Goal: Task Accomplishment & Management: Manage account settings

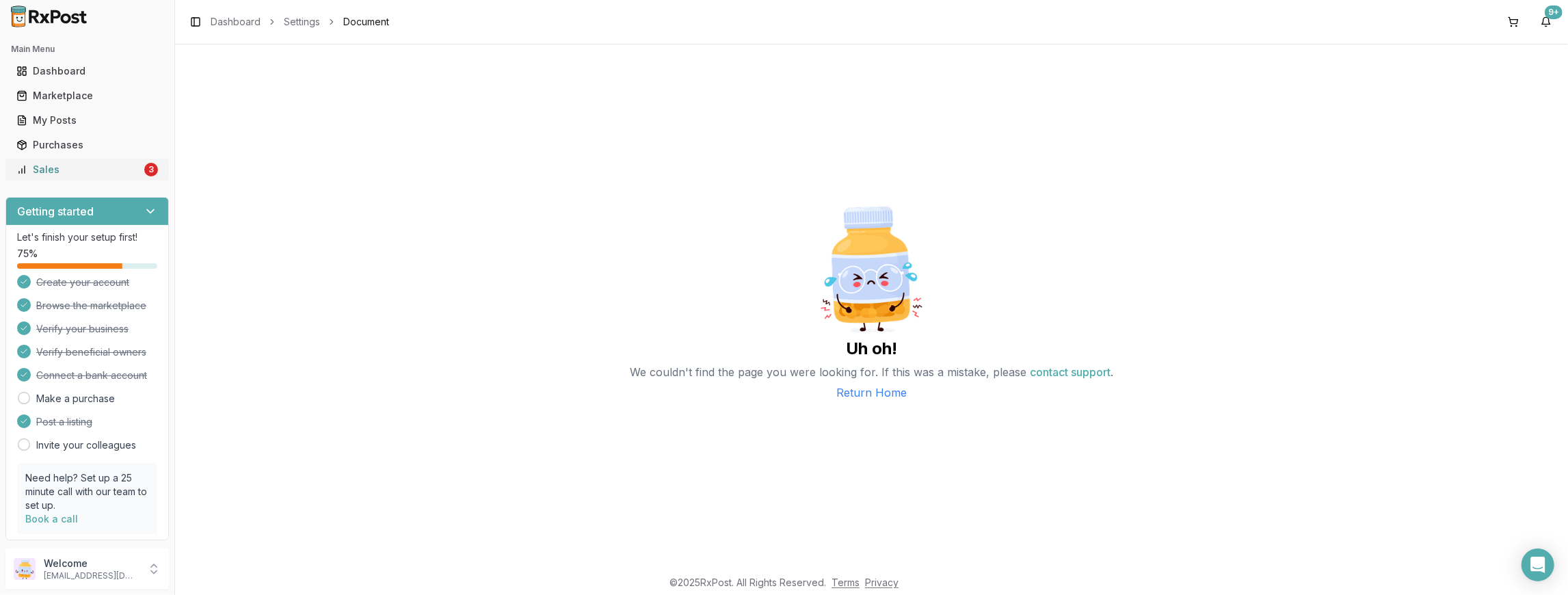
click at [122, 170] on div "Sales" at bounding box center [78, 170] width 125 height 14
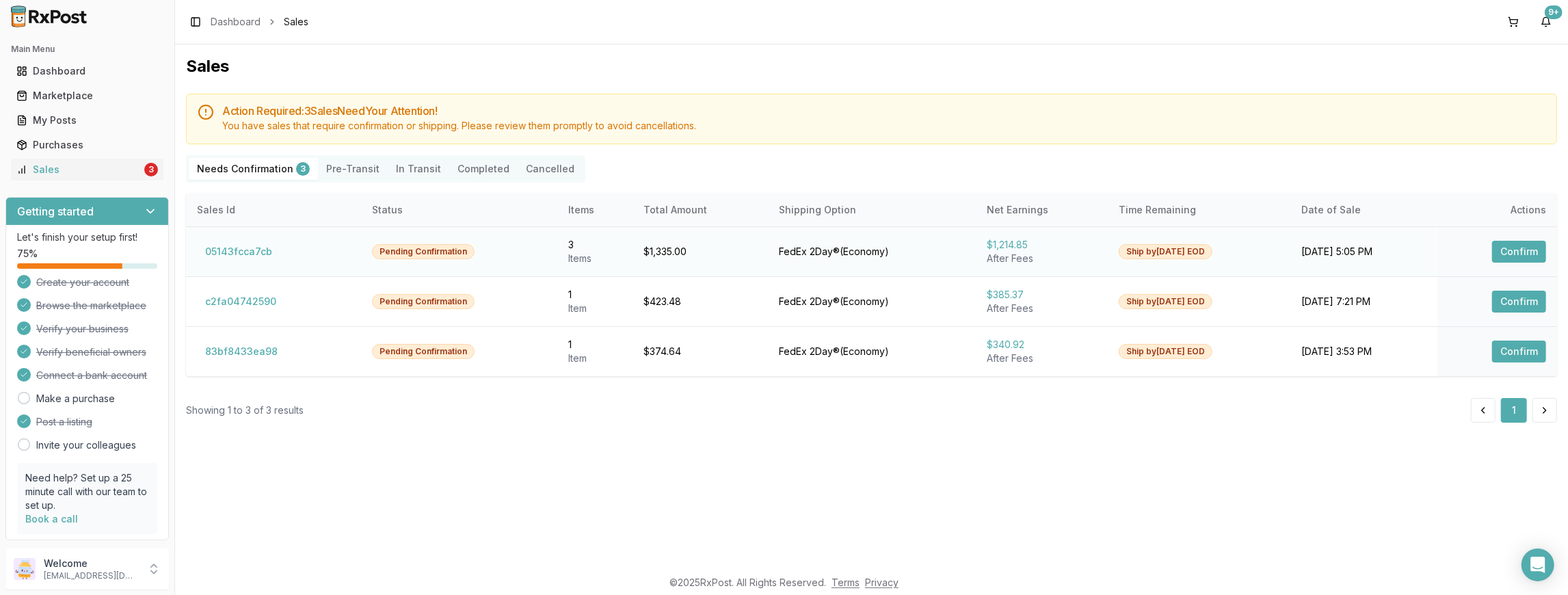
click at [1523, 253] on button "Confirm" at bounding box center [1519, 251] width 54 height 22
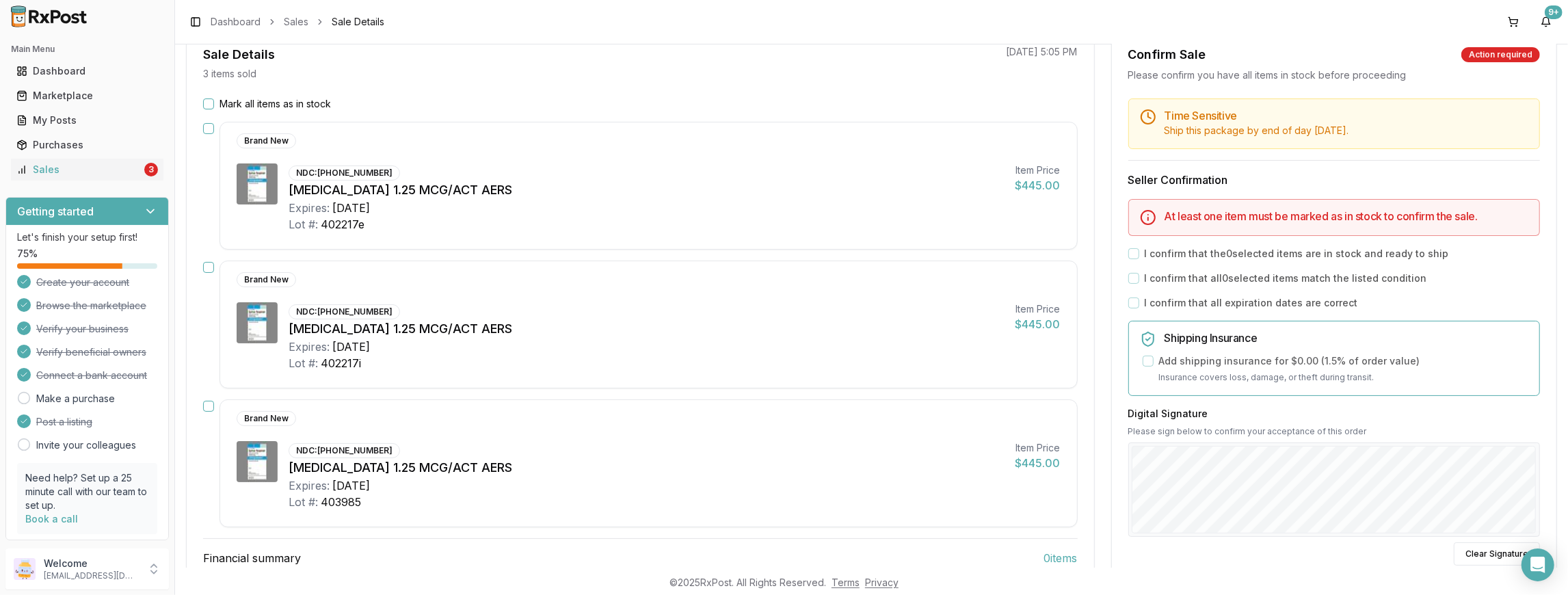
scroll to position [109, 0]
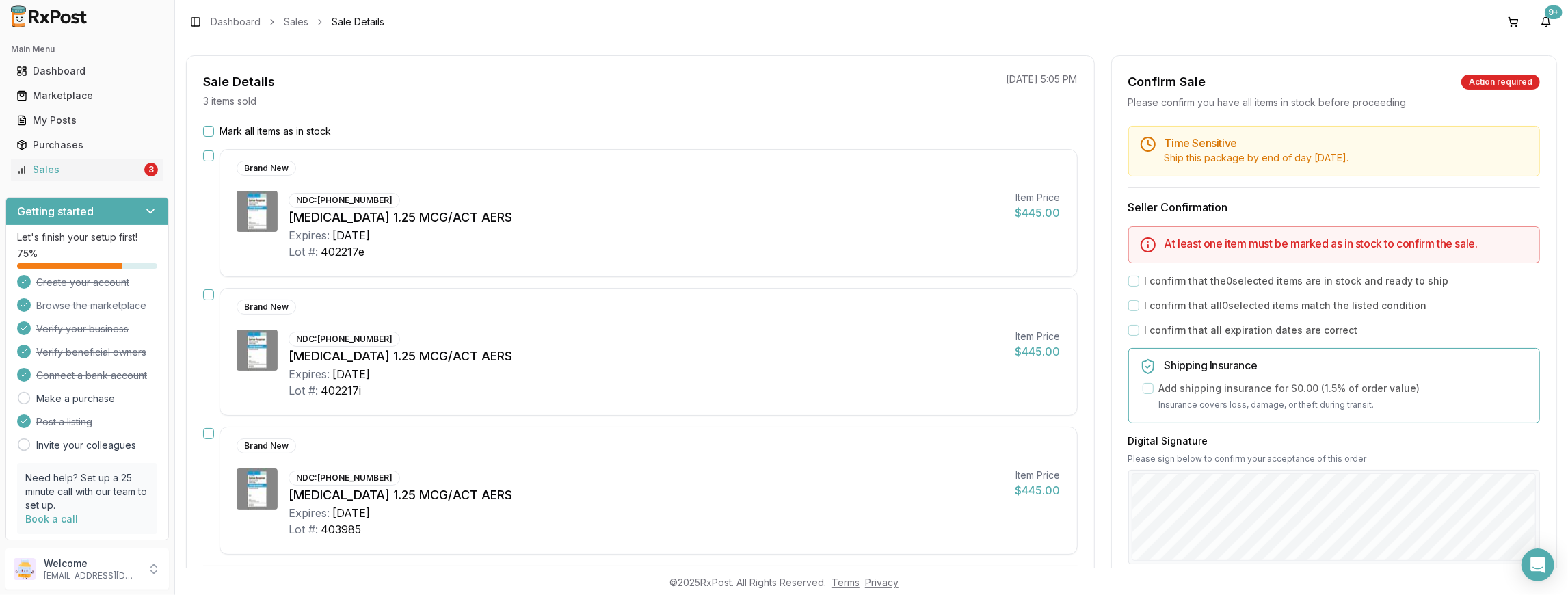
click at [214, 135] on div "Mark all items as in stock" at bounding box center [640, 131] width 874 height 14
click at [207, 131] on button "Mark all items as in stock" at bounding box center [208, 131] width 11 height 11
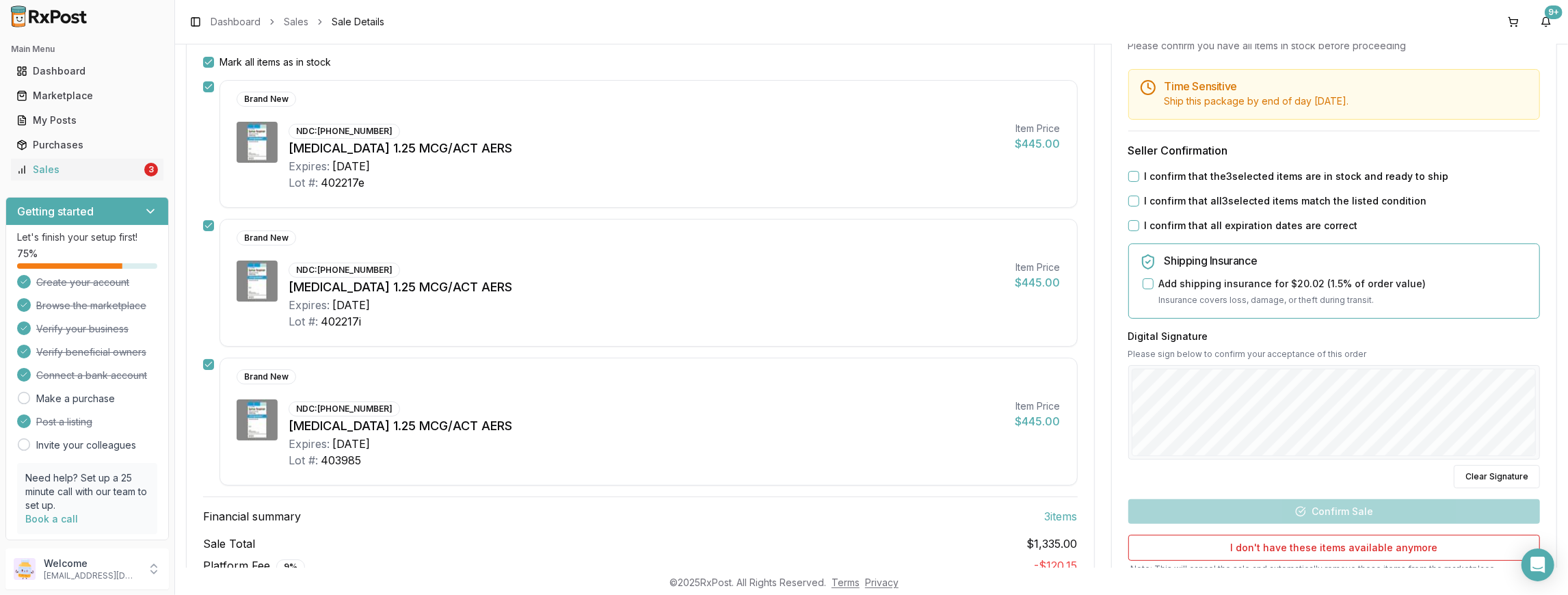
scroll to position [178, 0]
click at [1135, 174] on div "I confirm that the 3 selected items are in stock and ready to ship" at bounding box center [1334, 178] width 412 height 14
click at [1129, 175] on button "I confirm that the 3 selected items are in stock and ready to ship" at bounding box center [1134, 177] width 11 height 11
click at [1129, 196] on button "I confirm that all 3 selected items match the listed condition" at bounding box center [1134, 201] width 11 height 11
click at [1129, 221] on button "I confirm that all expiration dates are correct" at bounding box center [1134, 226] width 11 height 11
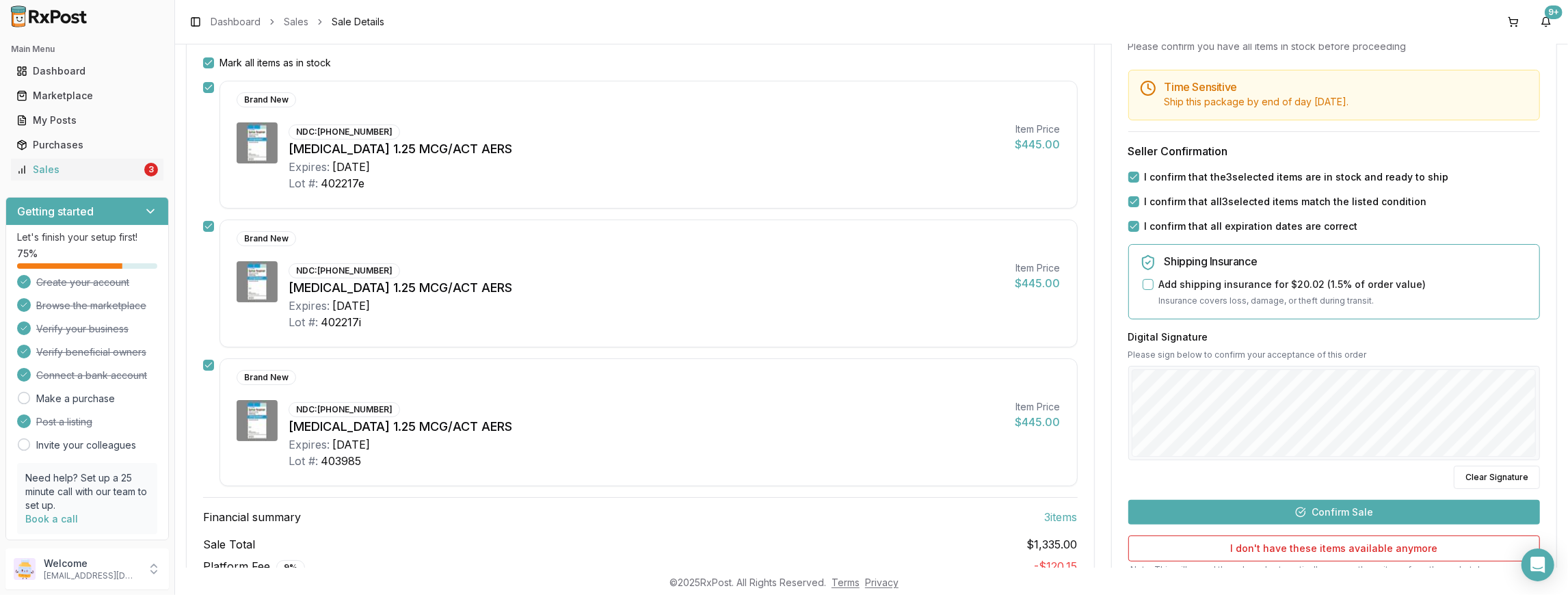
click at [1315, 500] on button "Confirm Sale" at bounding box center [1334, 512] width 412 height 25
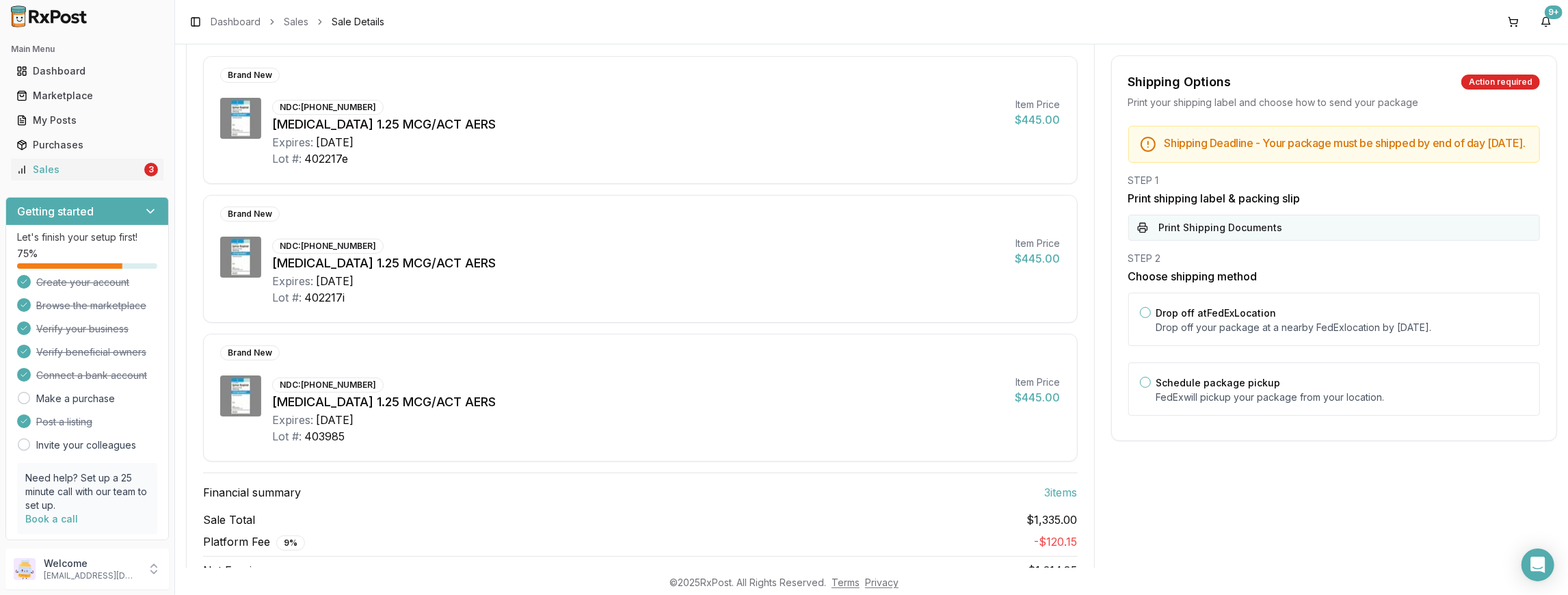
click at [1272, 234] on button "Print Shipping Documents" at bounding box center [1334, 228] width 412 height 26
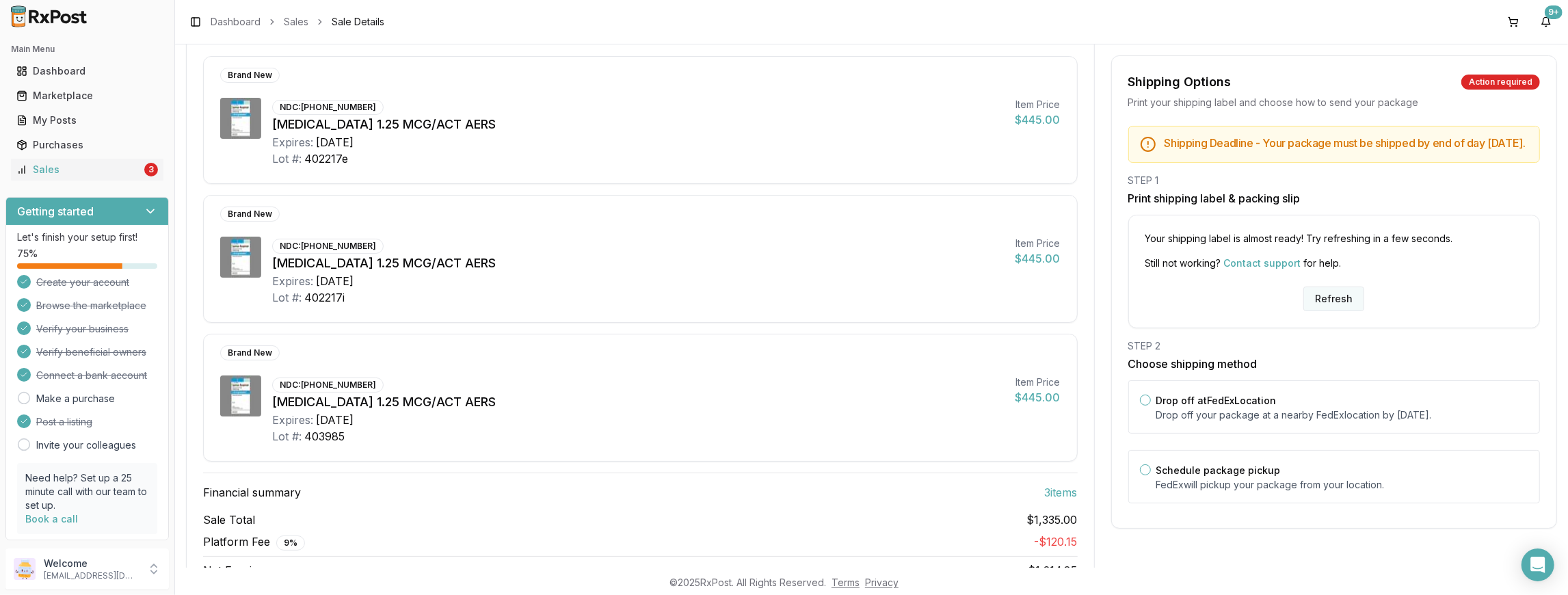
click at [1319, 311] on button "Refresh" at bounding box center [1333, 299] width 61 height 25
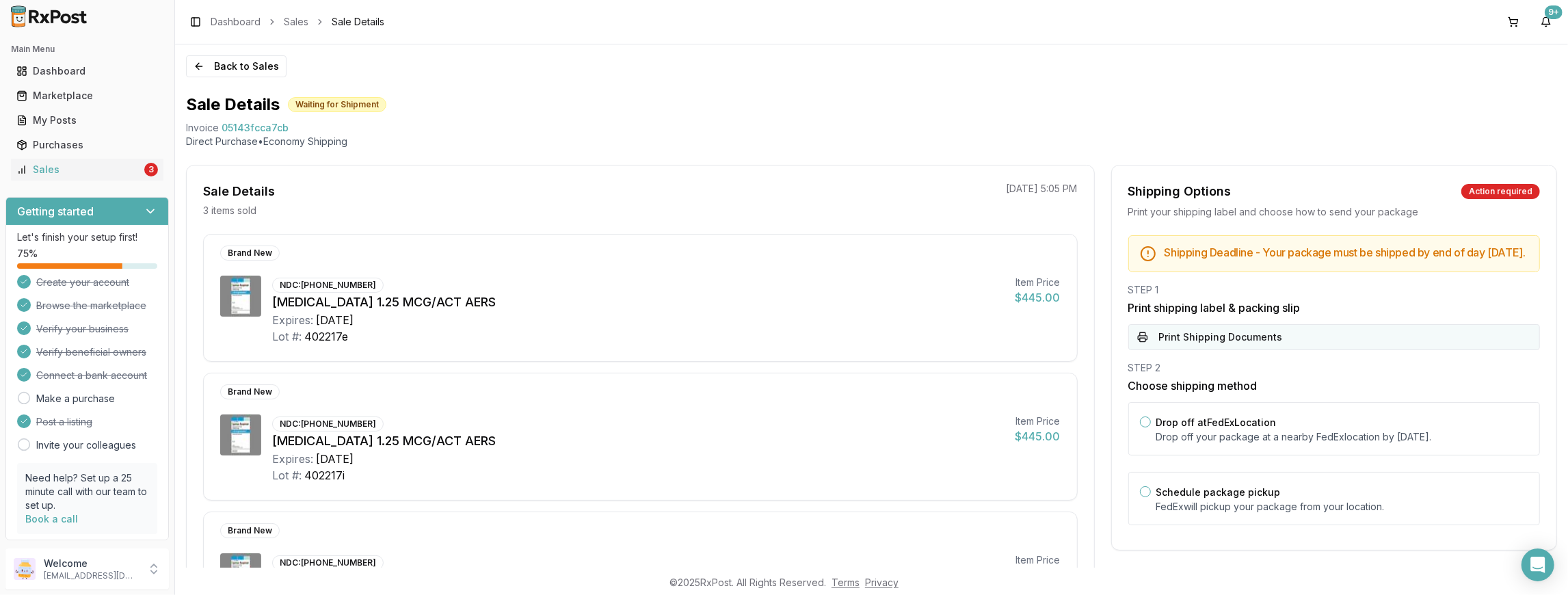
click at [1271, 351] on button "Print Shipping Documents" at bounding box center [1334, 337] width 412 height 26
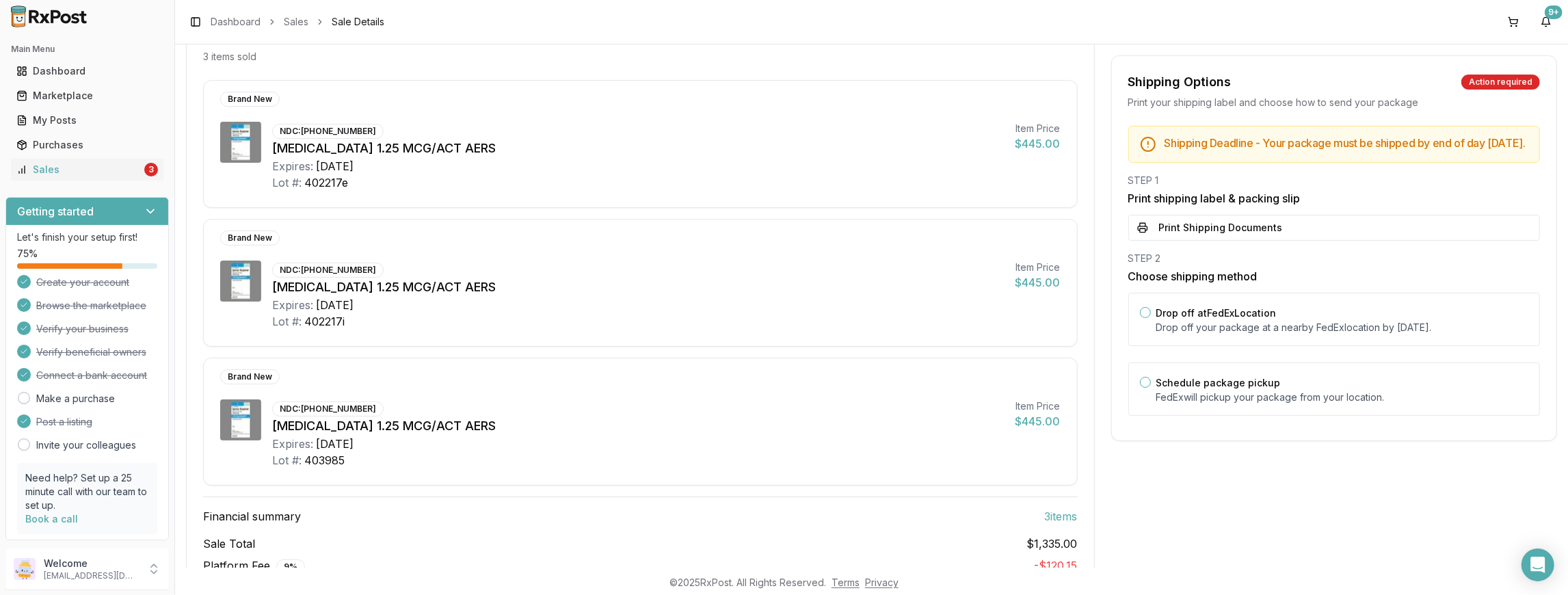
scroll to position [228, 0]
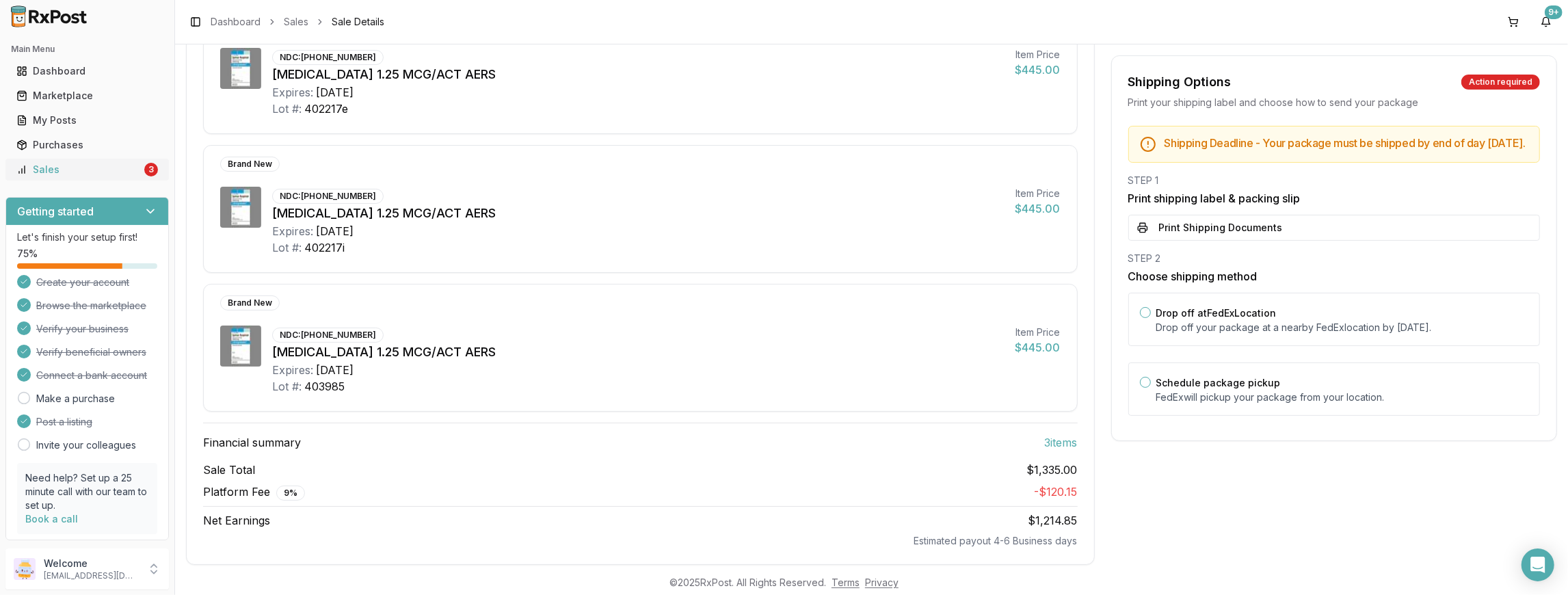
click at [110, 165] on div "Sales" at bounding box center [78, 170] width 125 height 14
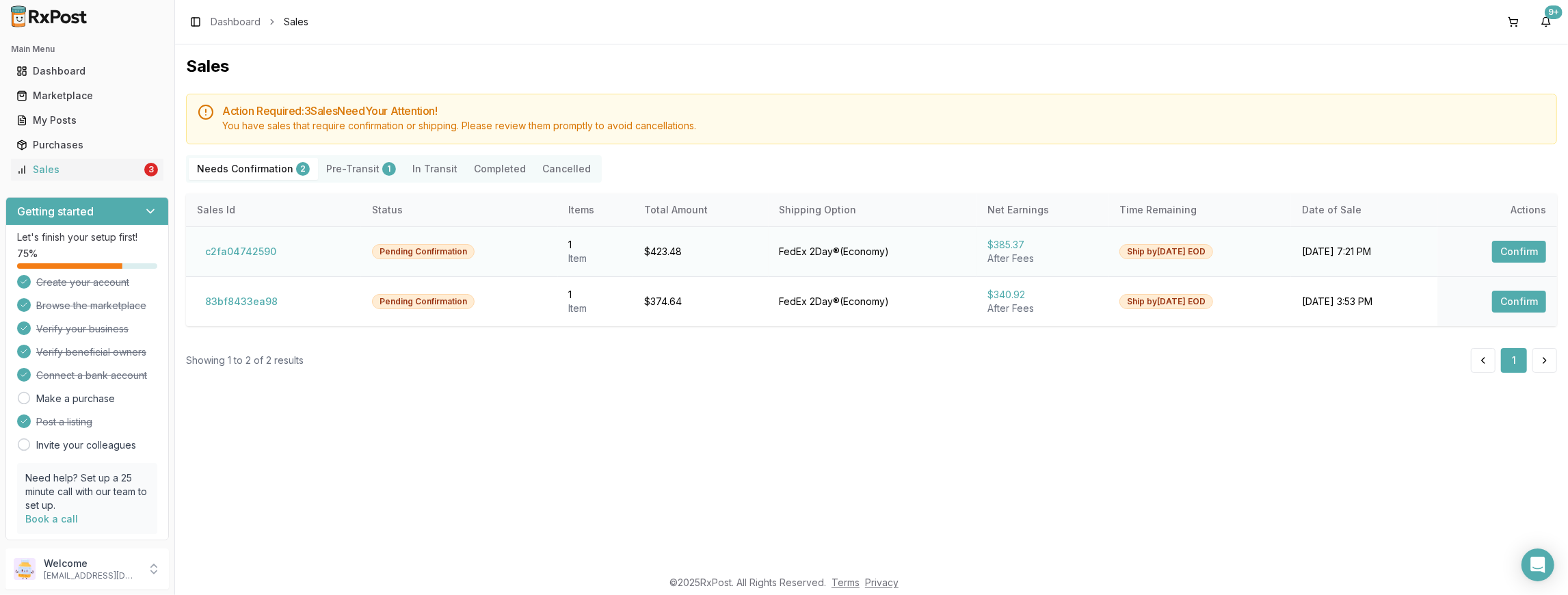
click at [1532, 246] on button "Confirm" at bounding box center [1519, 251] width 54 height 22
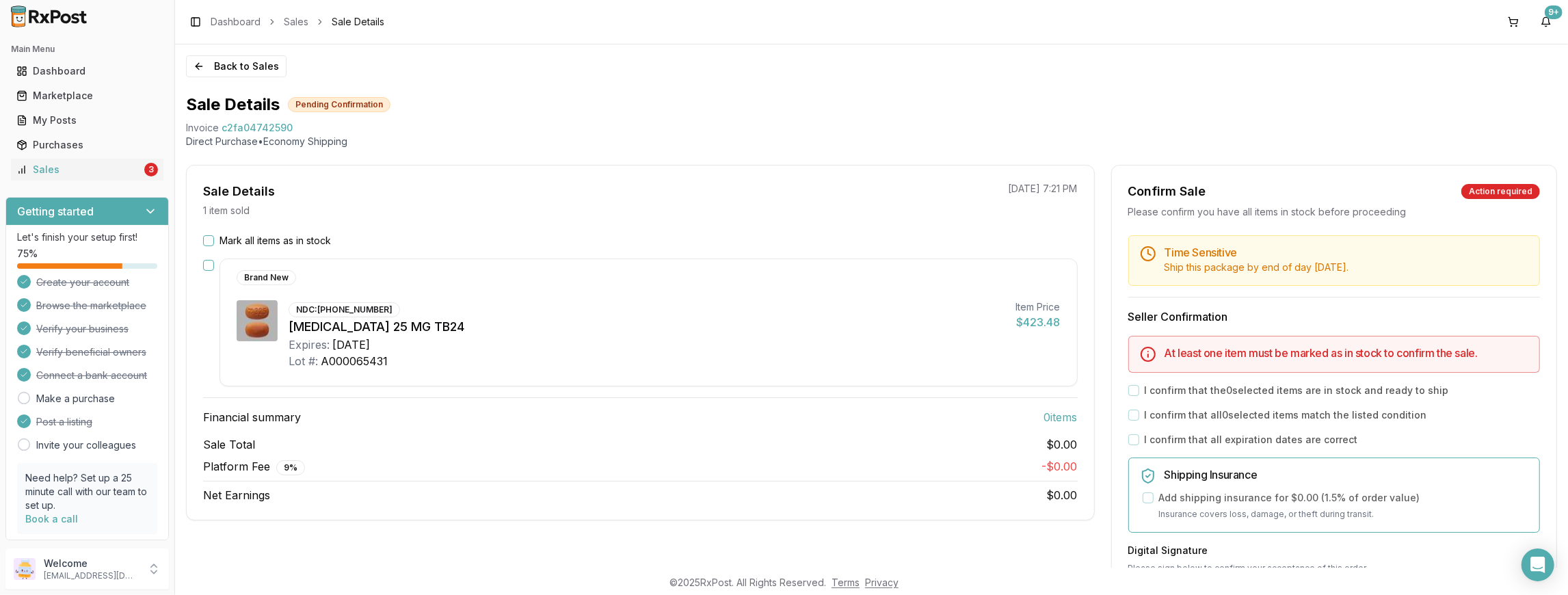
click at [1010, 52] on div "Back to Sales Sale Details Pending Confirmation Invoice c2fa04742590 Direct Pur…" at bounding box center [871, 306] width 1393 height 524
click at [111, 166] on div "Sales" at bounding box center [78, 170] width 125 height 14
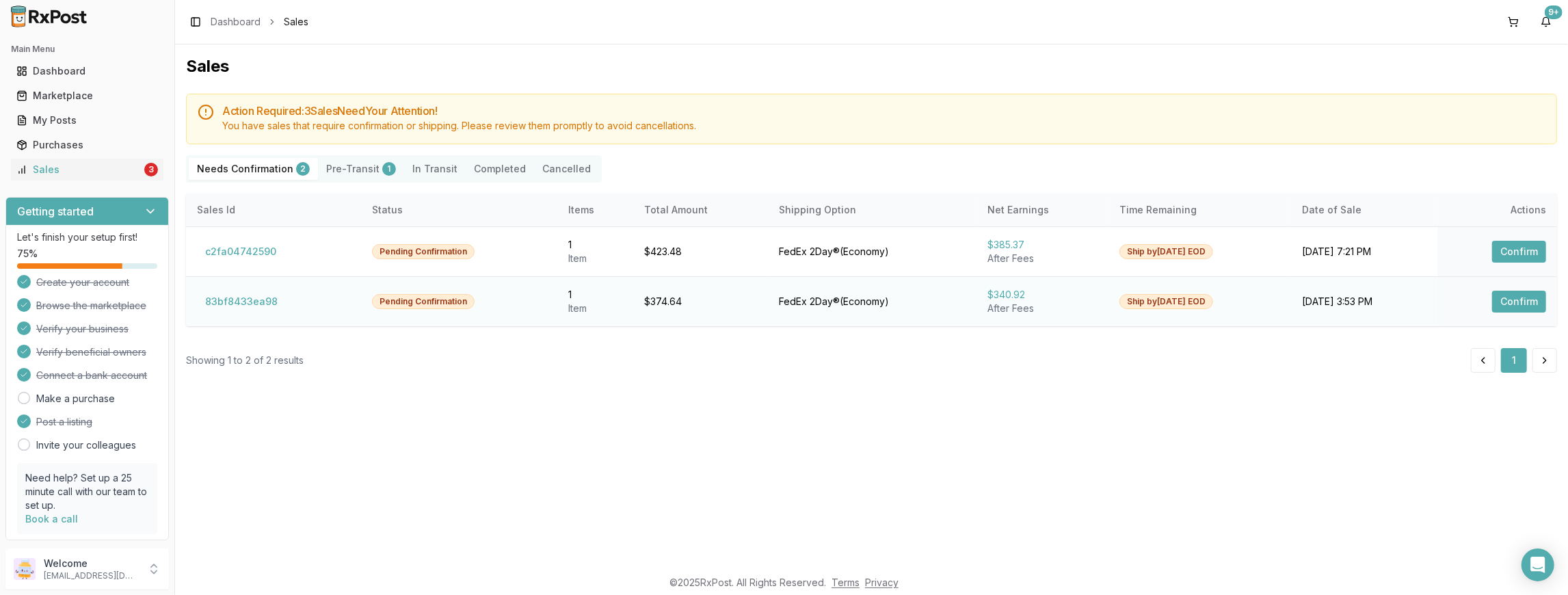
click at [1530, 295] on button "Confirm" at bounding box center [1519, 301] width 54 height 22
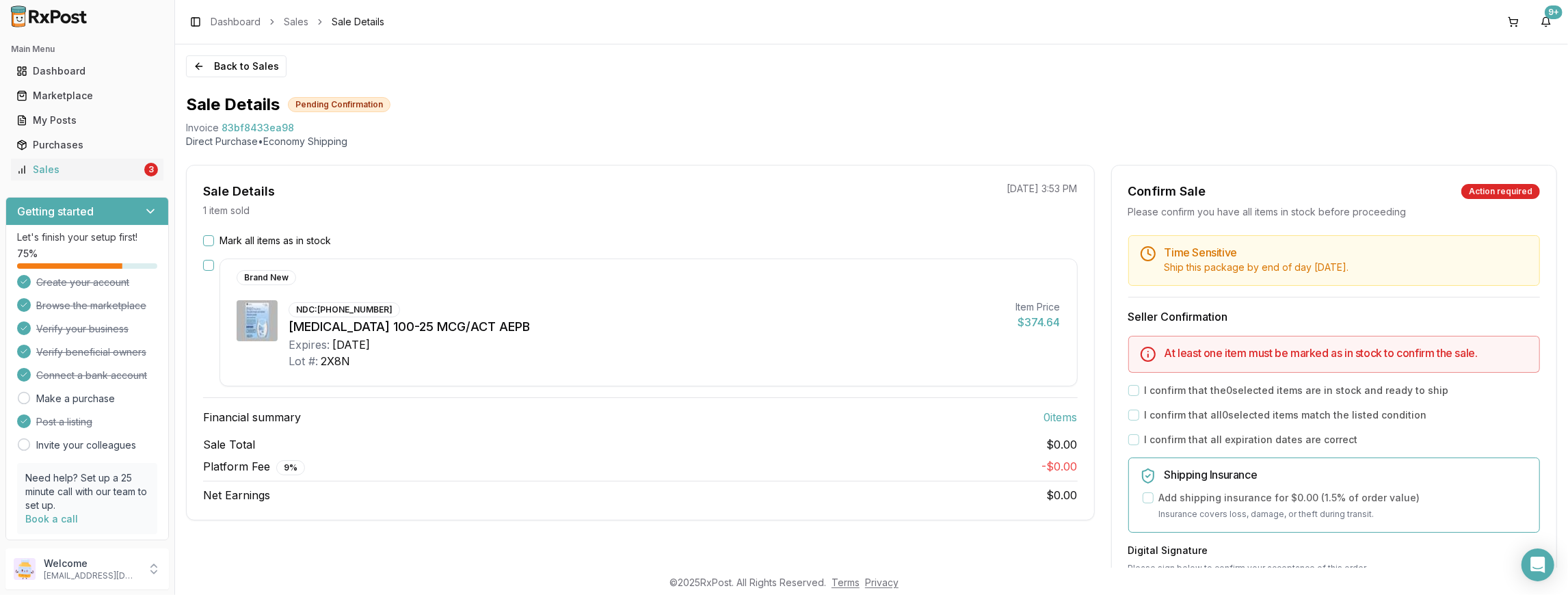
click at [205, 240] on button "Mark all items as in stock" at bounding box center [208, 241] width 11 height 11
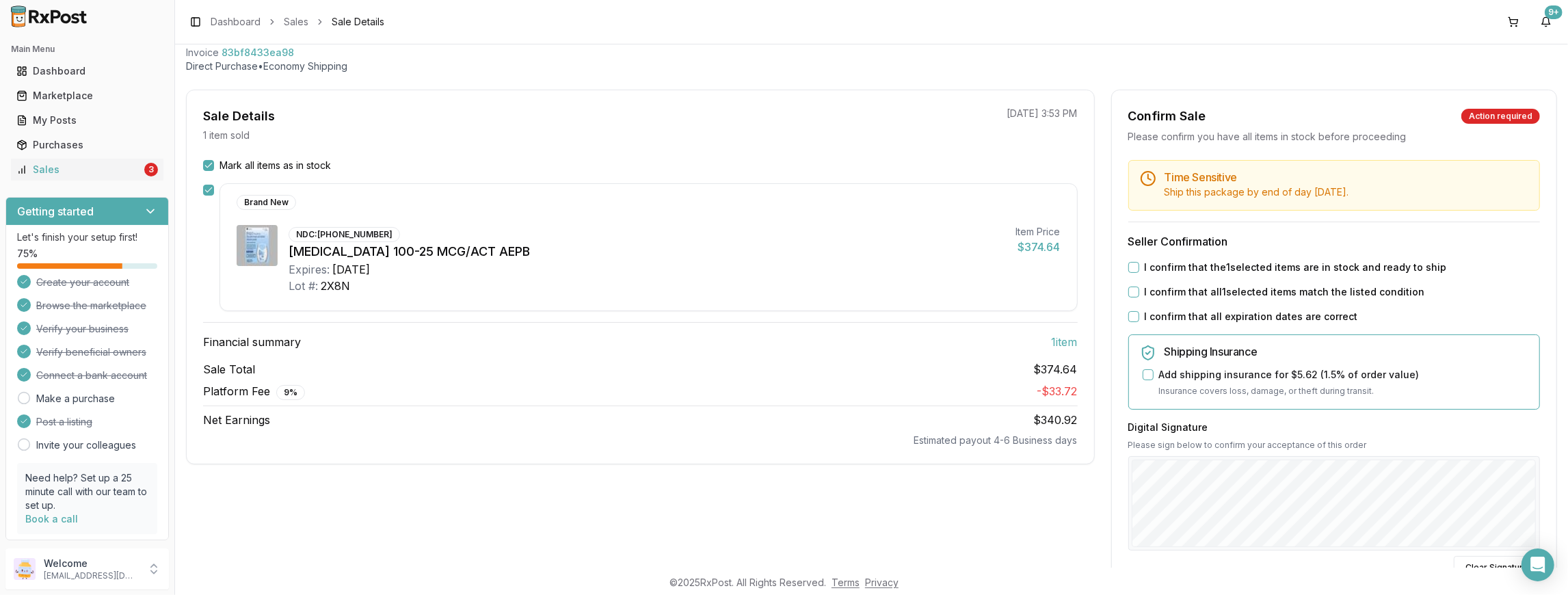
scroll to position [171, 0]
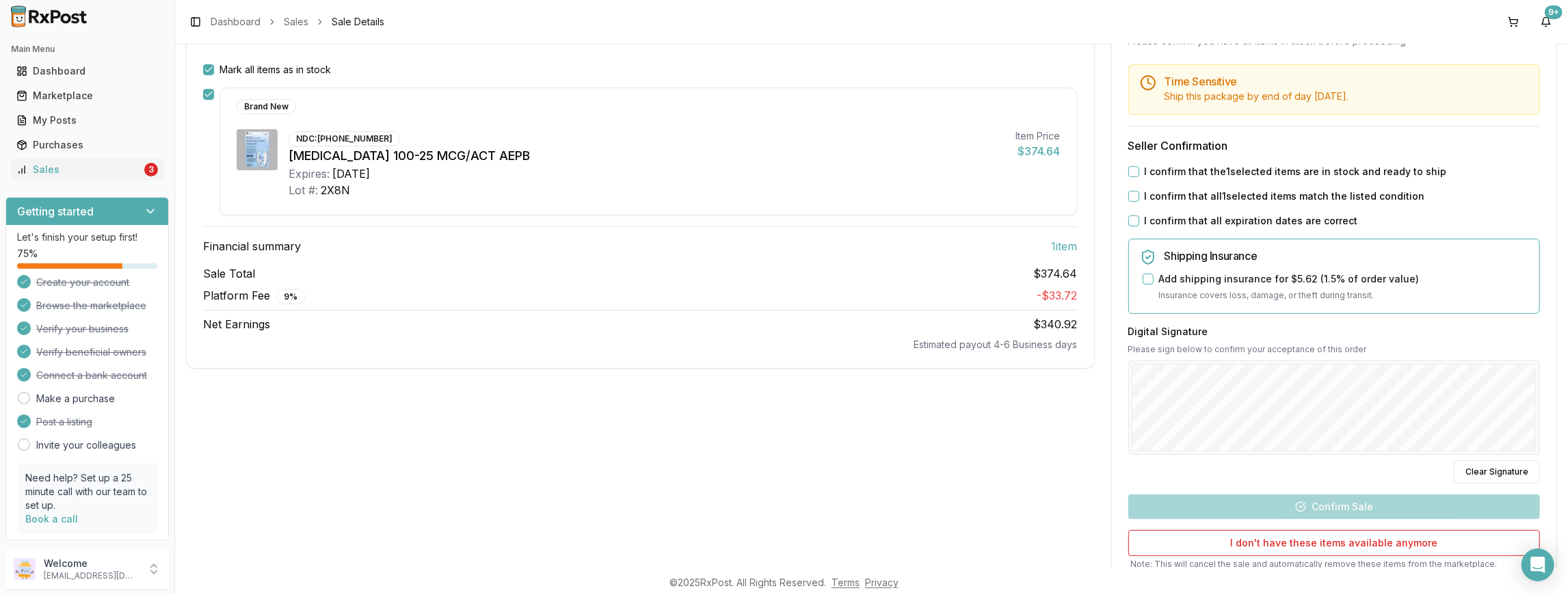
click at [1133, 171] on button "I confirm that the 1 selected items are in stock and ready to ship" at bounding box center [1134, 171] width 11 height 11
click at [1134, 201] on div "I confirm that all 1 selected items match the listed condition" at bounding box center [1334, 197] width 412 height 14
click at [1130, 194] on button "I confirm that all 1 selected items match the listed condition" at bounding box center [1134, 196] width 11 height 11
click at [1129, 216] on button "I confirm that all expiration dates are correct" at bounding box center [1134, 221] width 11 height 11
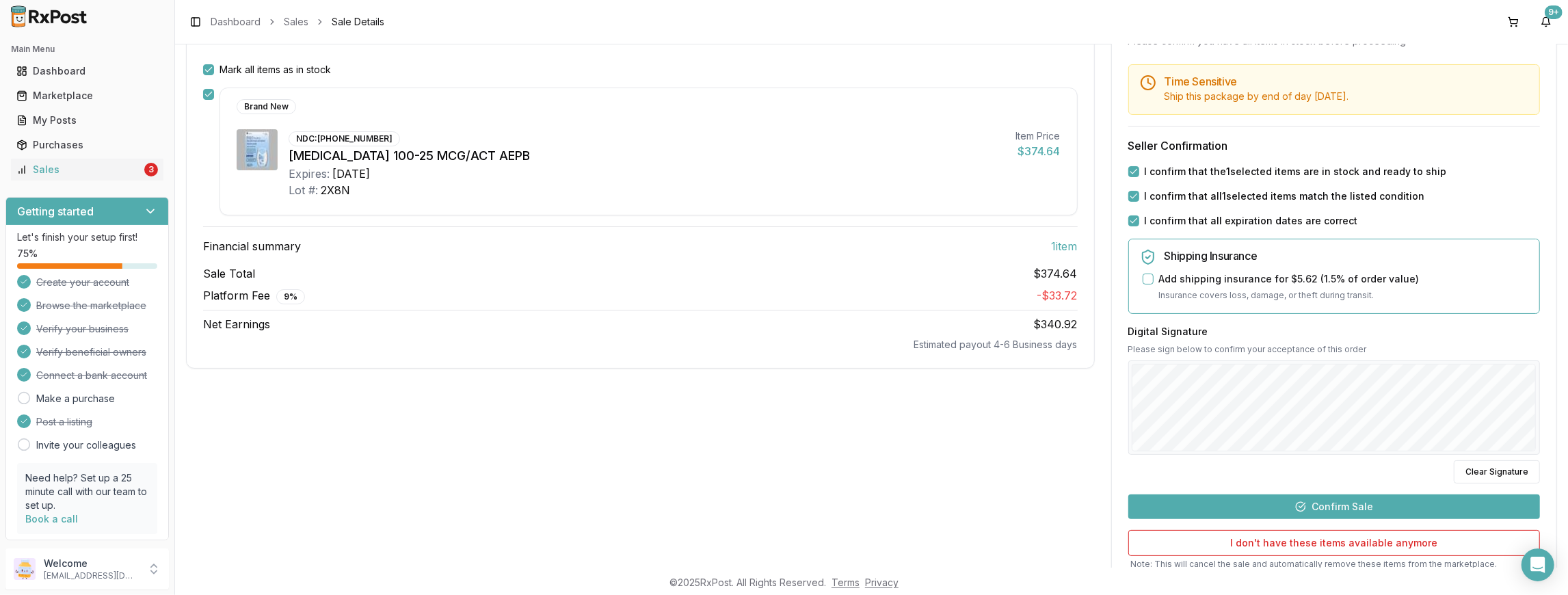
click at [1340, 500] on button "Confirm Sale" at bounding box center [1334, 507] width 412 height 25
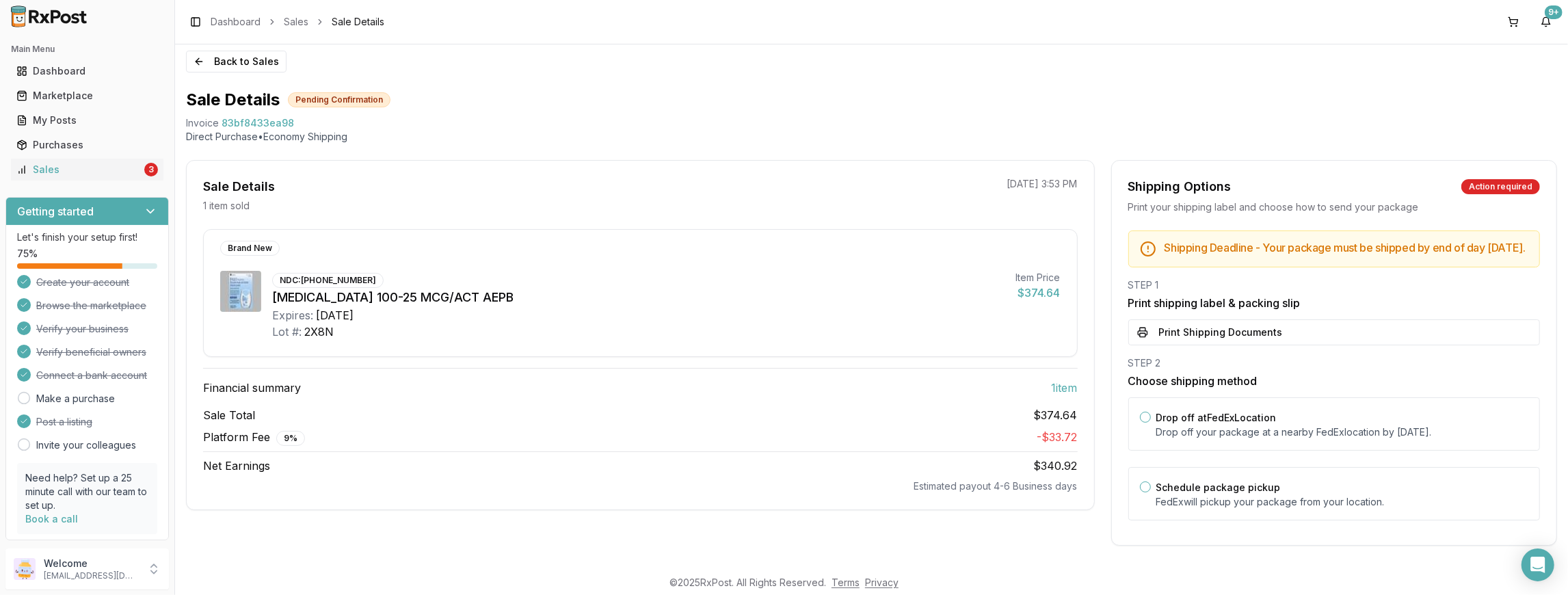
scroll to position [13, 0]
click at [1235, 333] on button "Print Shipping Documents" at bounding box center [1334, 333] width 412 height 26
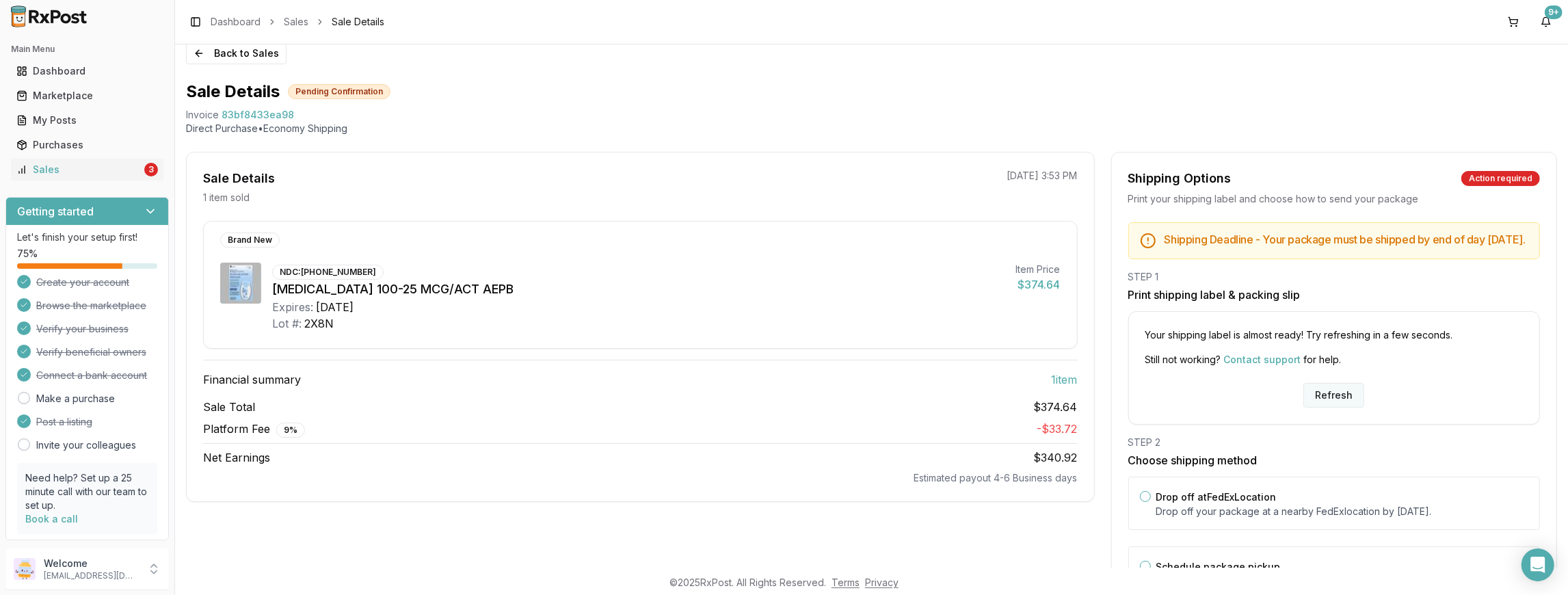
click at [1323, 407] on button "Refresh" at bounding box center [1333, 395] width 61 height 25
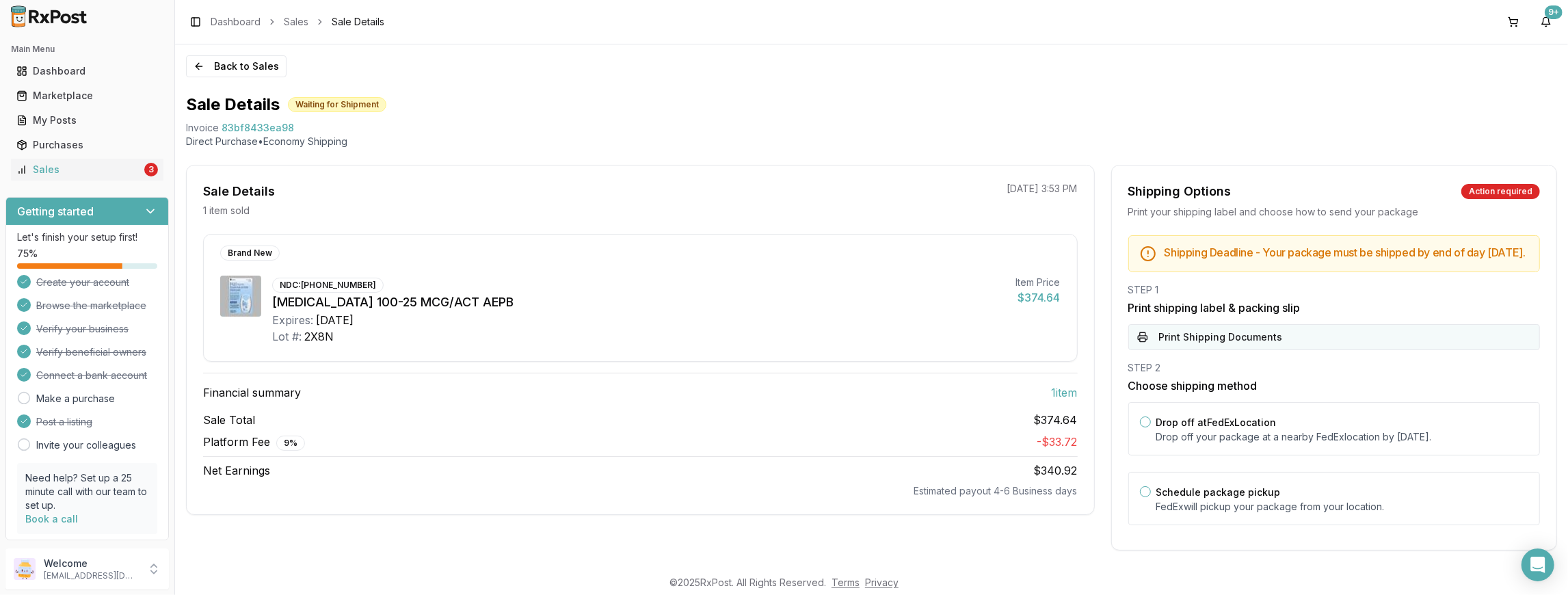
click at [1244, 339] on button "Print Shipping Documents" at bounding box center [1334, 337] width 412 height 26
